Goal: Information Seeking & Learning: Learn about a topic

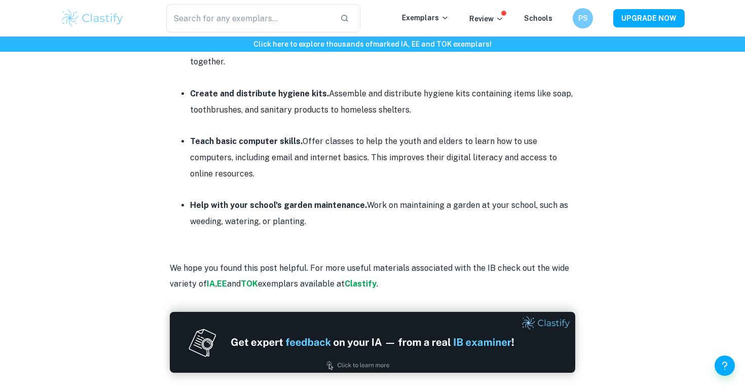
scroll to position [1115, 0]
